Goal: Task Accomplishment & Management: Use online tool/utility

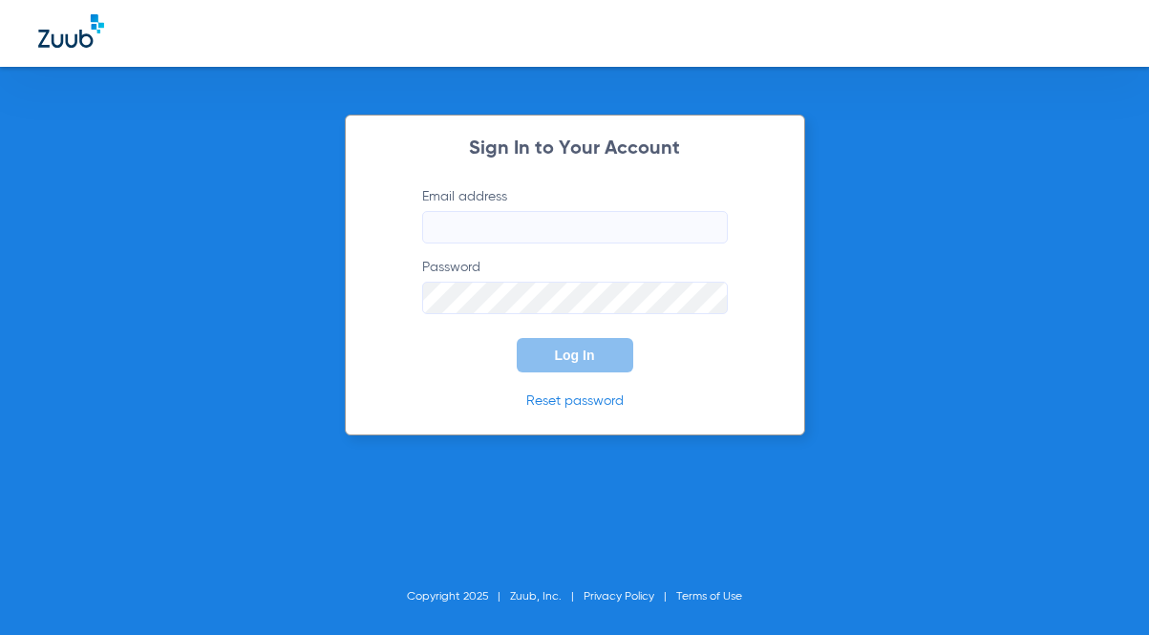
type input "[EMAIL_ADDRESS][DOMAIN_NAME]"
click at [621, 320] on form "Email address [EMAIL_ADDRESS][DOMAIN_NAME] Password Log In" at bounding box center [574, 279] width 363 height 185
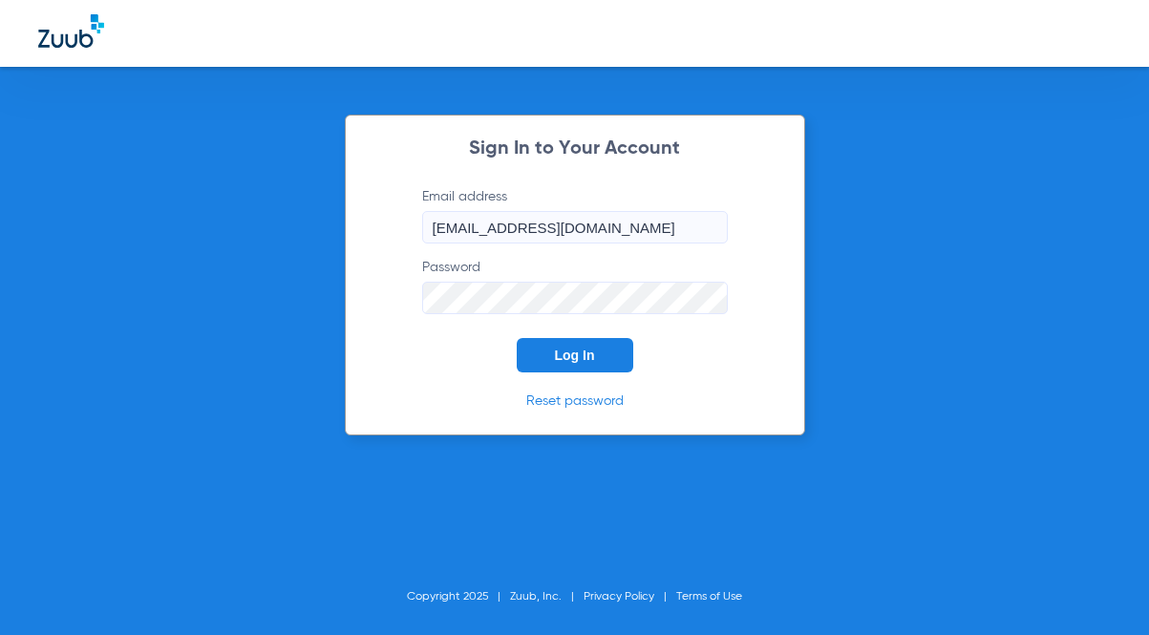
click at [619, 339] on button "Log In" at bounding box center [575, 355] width 116 height 34
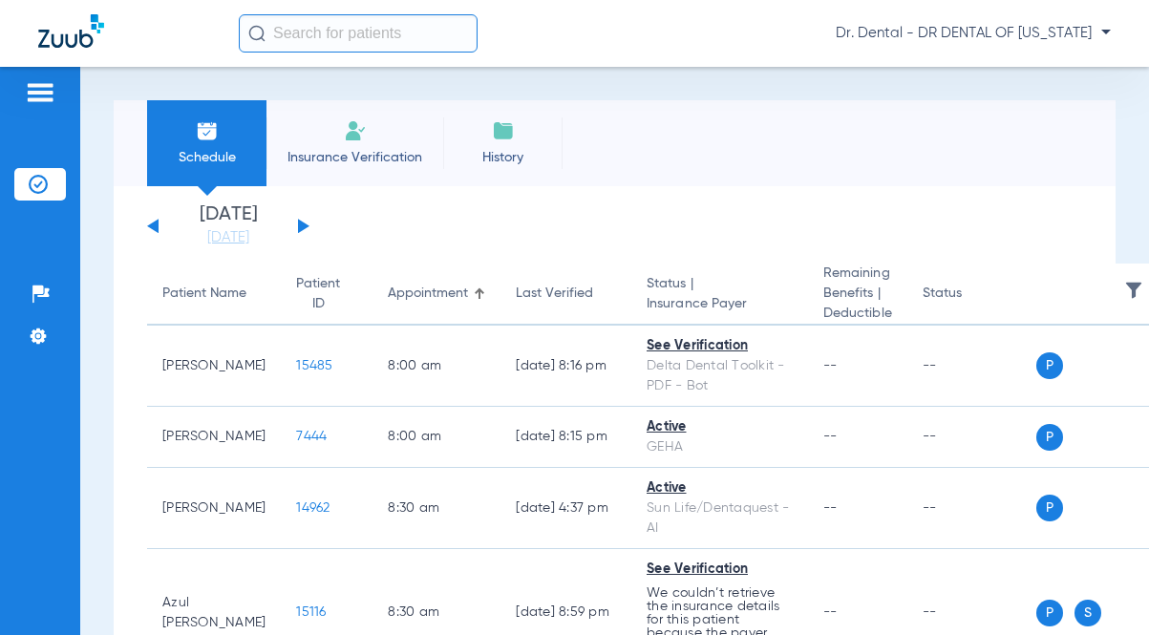
click at [302, 225] on button at bounding box center [303, 226] width 11 height 14
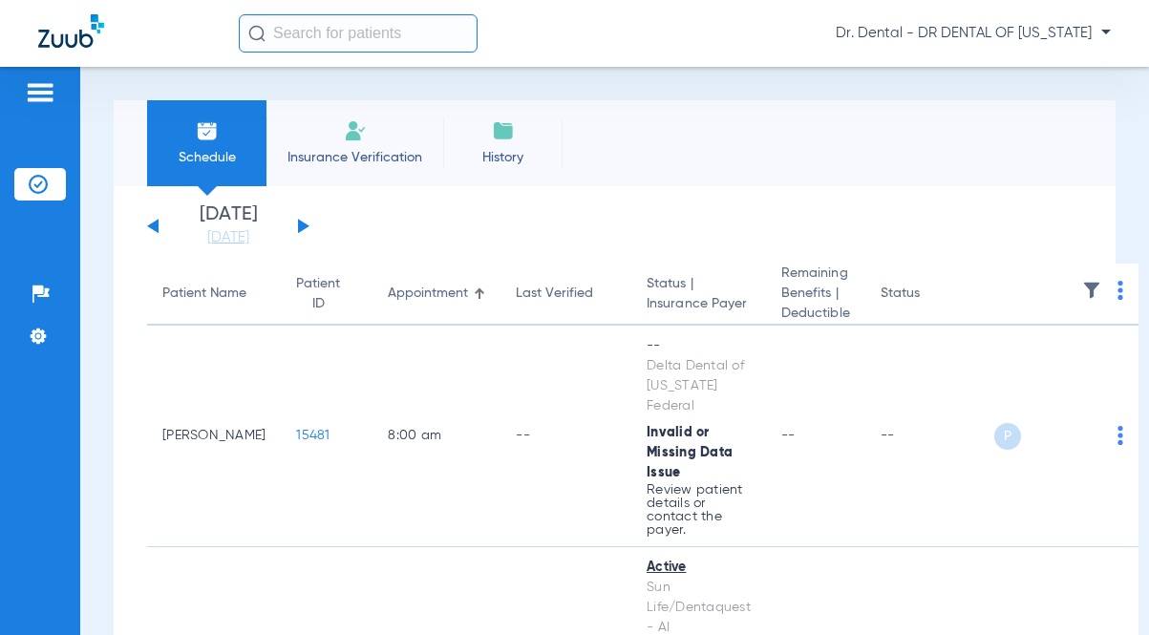
click at [1064, 297] on th at bounding box center [1066, 295] width 145 height 62
click at [1108, 289] on th at bounding box center [1066, 295] width 145 height 62
drag, startPoint x: 1103, startPoint y: 290, endPoint x: 1098, endPoint y: 300, distance: 10.7
click at [1117, 290] on img at bounding box center [1120, 290] width 6 height 19
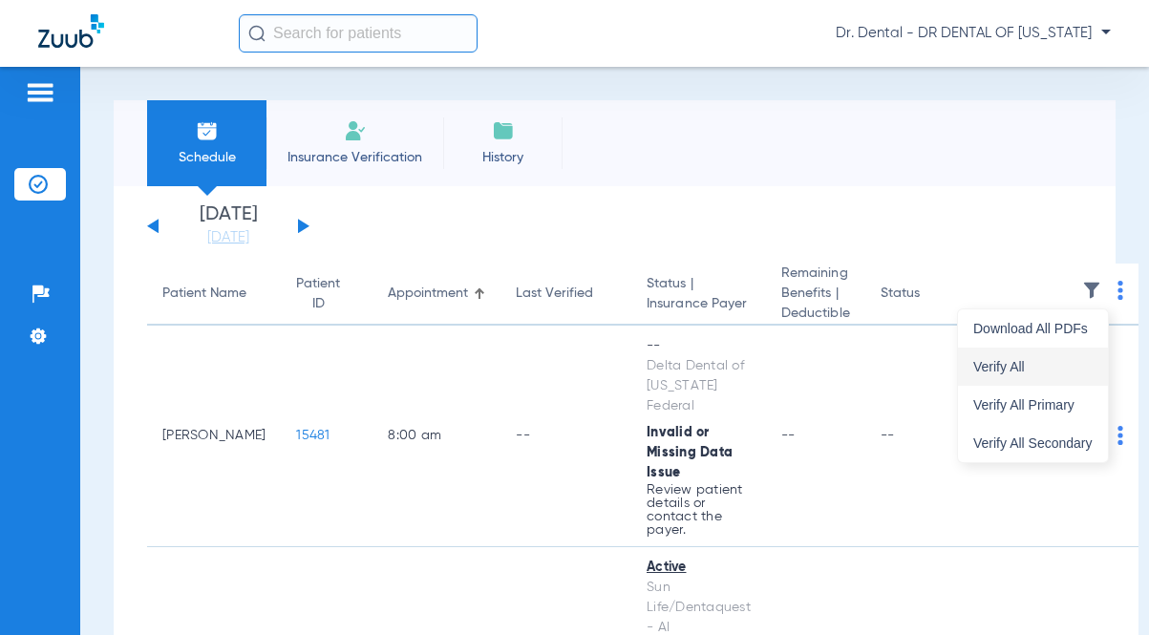
click at [1041, 366] on span "Verify All" at bounding box center [1032, 366] width 119 height 13
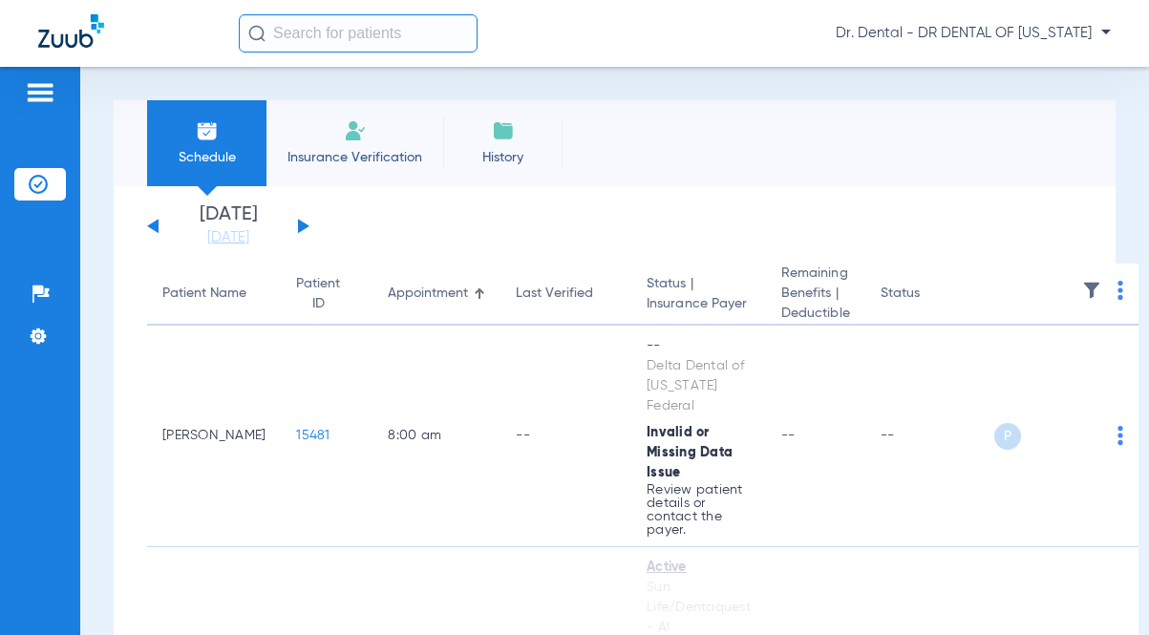
click at [642, 223] on app-single-date-navigator "[DATE] [DATE] [DATE] [DATE] [DATE] [DATE] [DATE] [DATE] [DATE] [DATE] [DATE] [D…" at bounding box center [614, 226] width 935 height 42
